Goal: Task Accomplishment & Management: Manage account settings

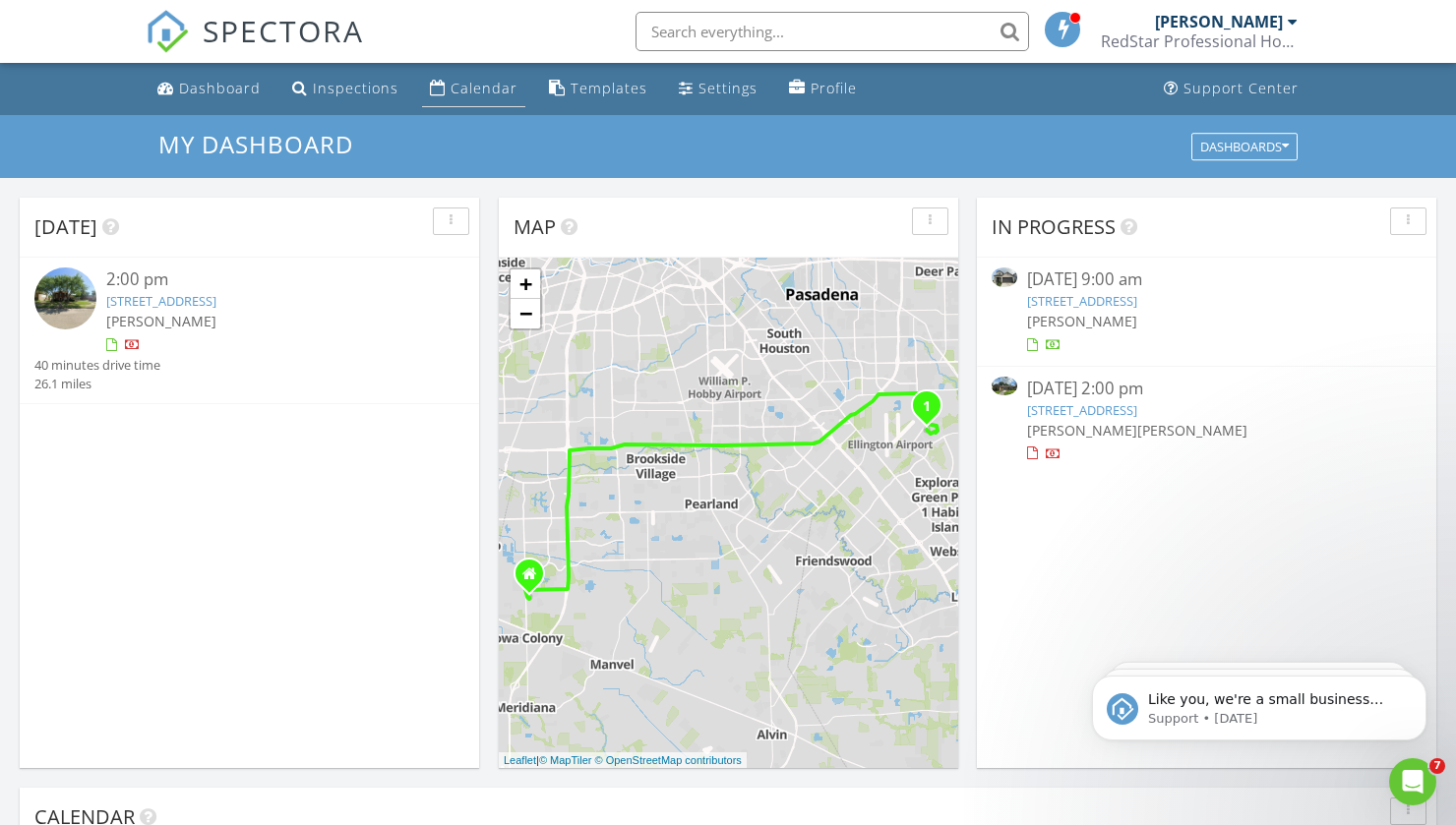
click at [437, 90] on div "Calendar" at bounding box center [438, 88] width 16 height 16
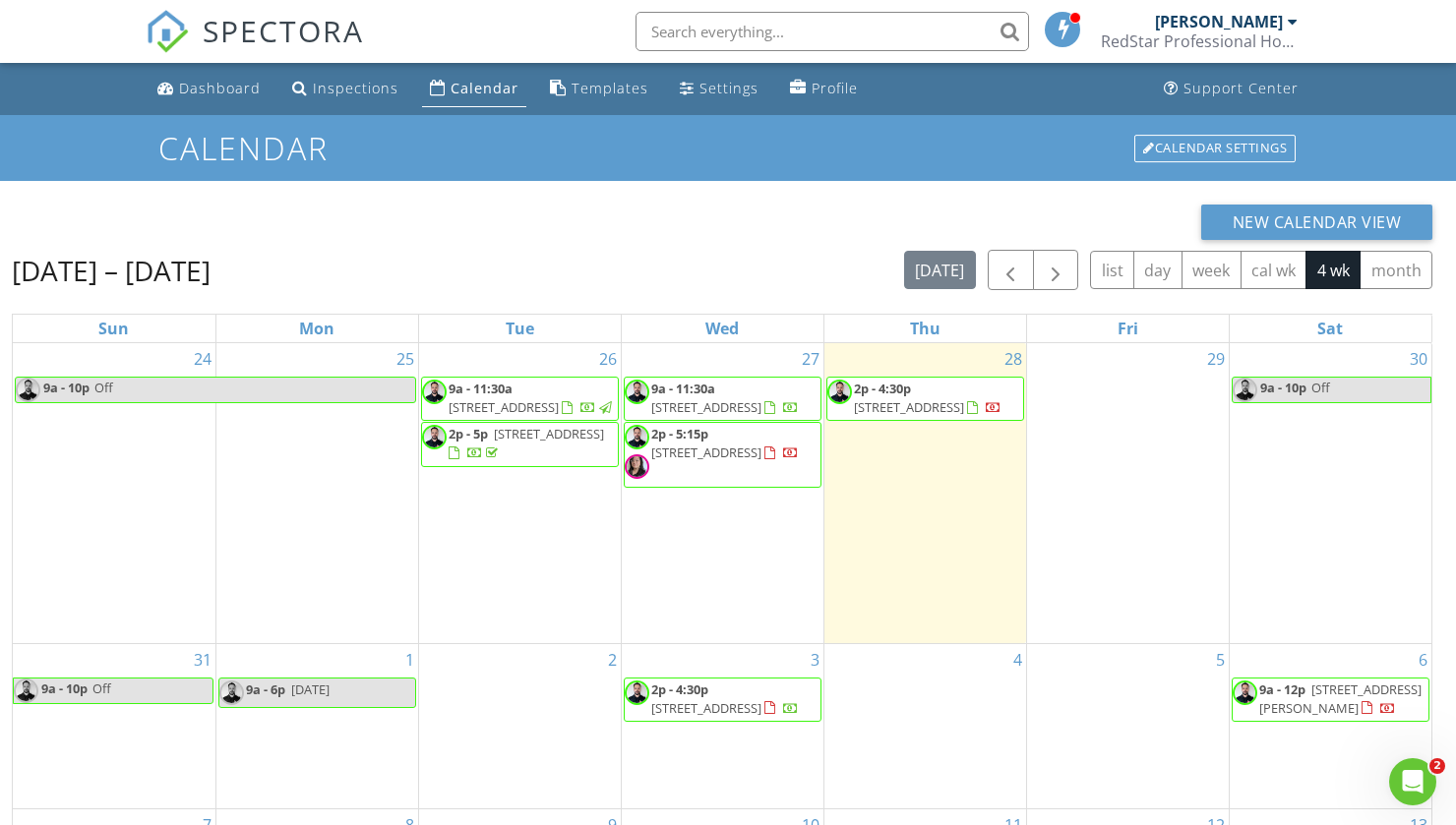
click at [743, 582] on div "27 9a - 11:30a 2443 Mission Heights Way , Manvel 77578 2p - 5:15p 1522 Saxony L…" at bounding box center [723, 493] width 202 height 300
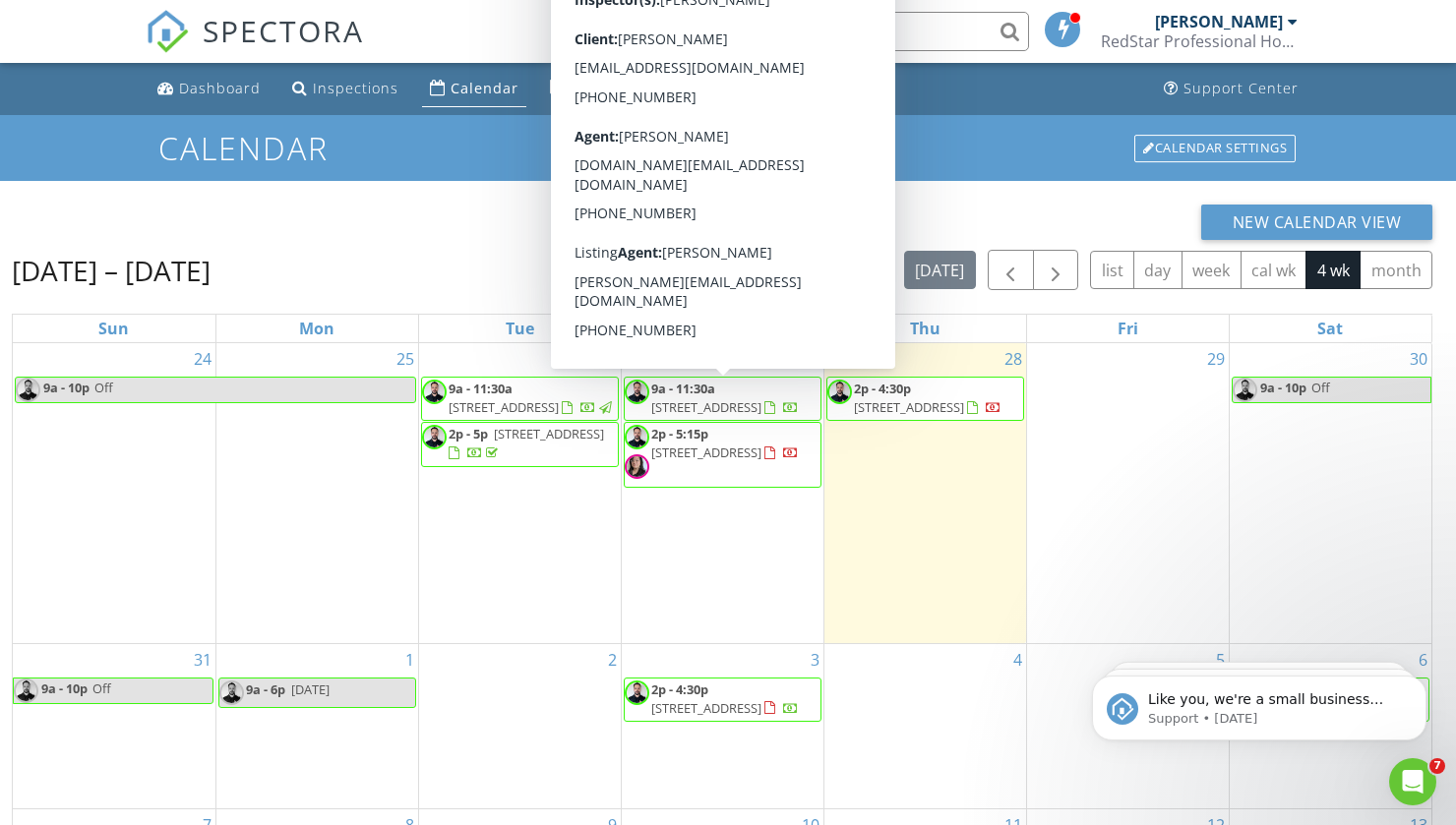
click at [722, 409] on span "2443 Mission Heights Way , Manvel 77578" at bounding box center [707, 408] width 110 height 18
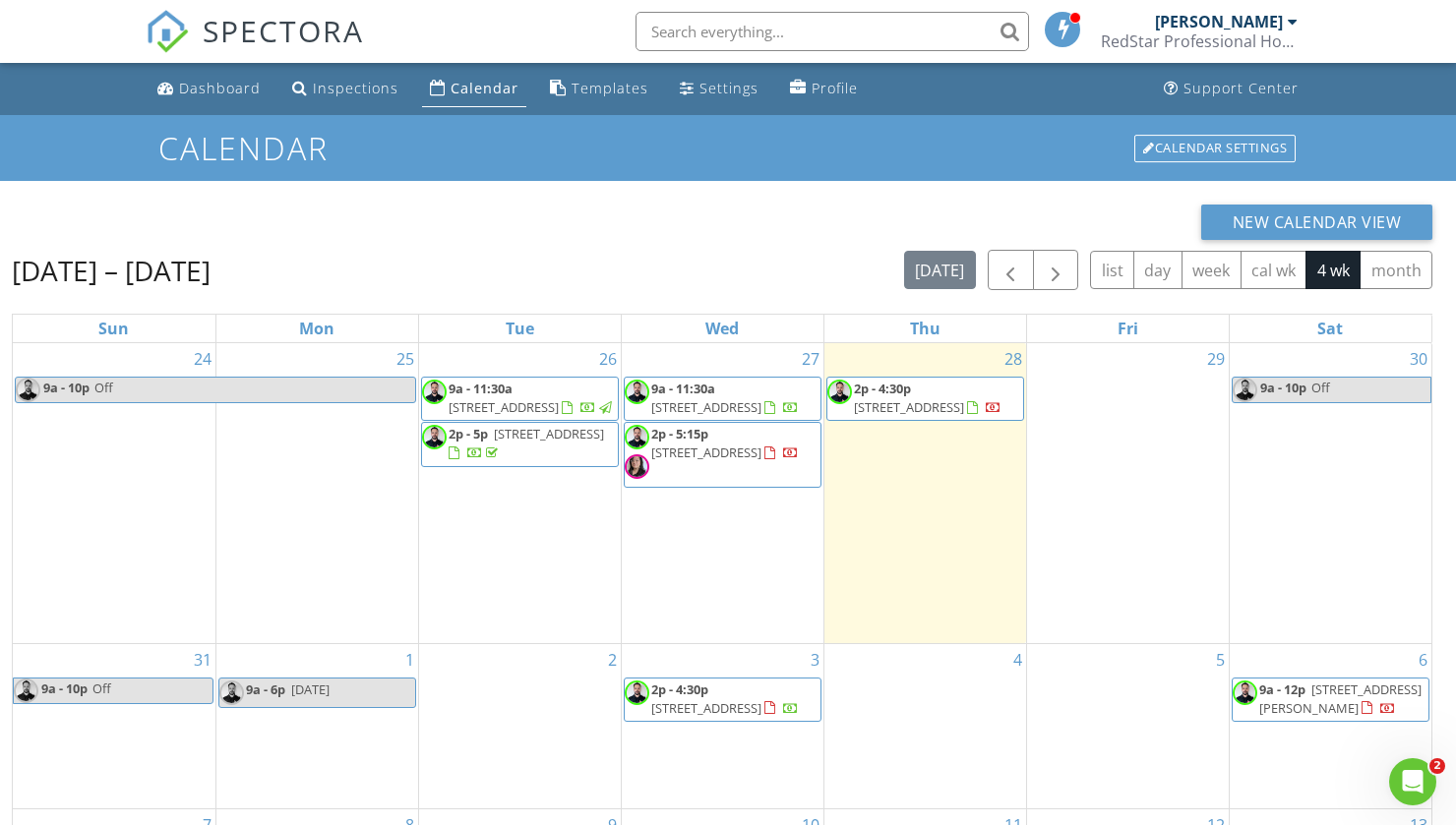
click at [689, 461] on span "[STREET_ADDRESS]" at bounding box center [707, 452] width 110 height 18
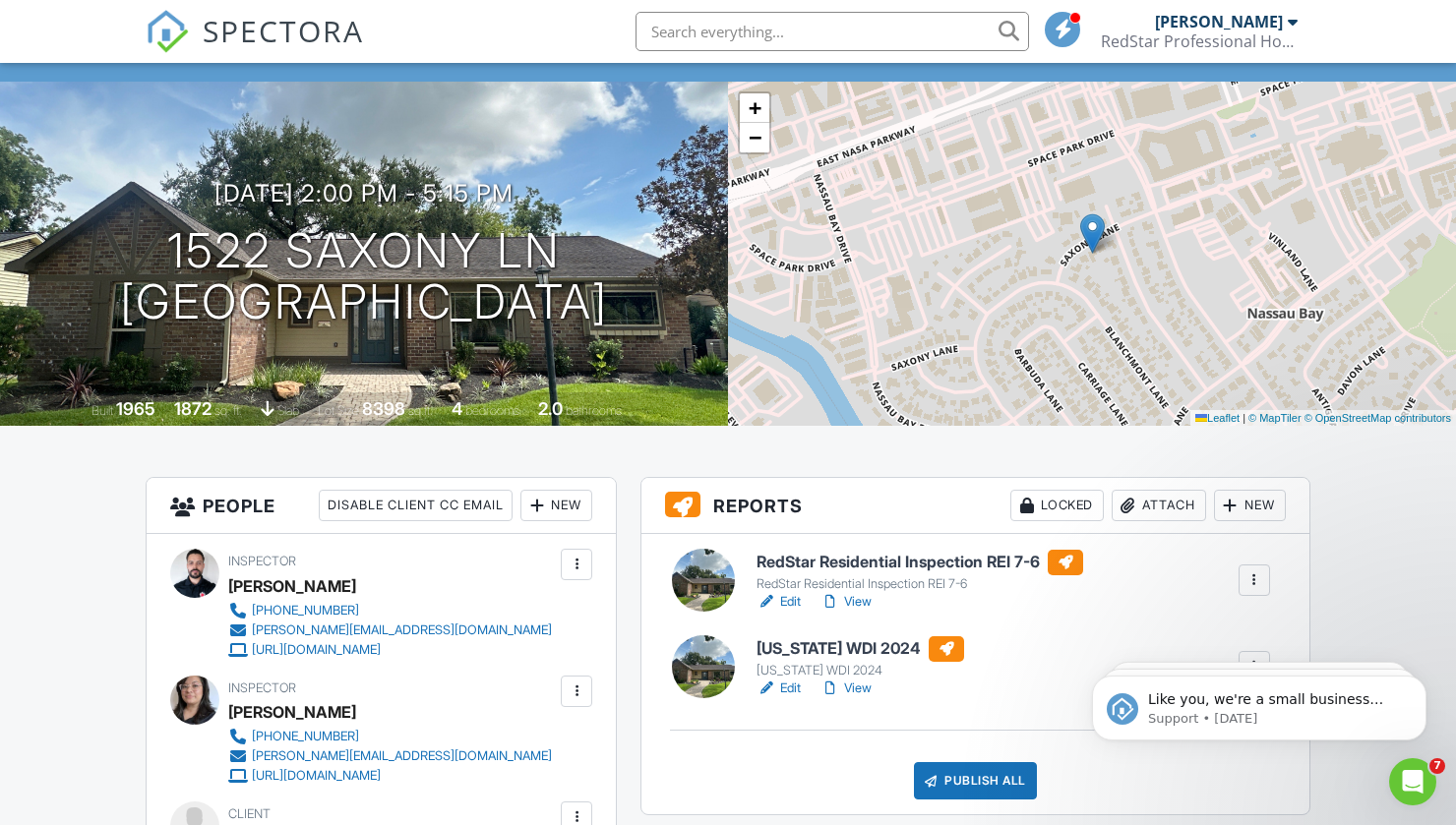
scroll to position [160, 0]
